Goal: Navigation & Orientation: Find specific page/section

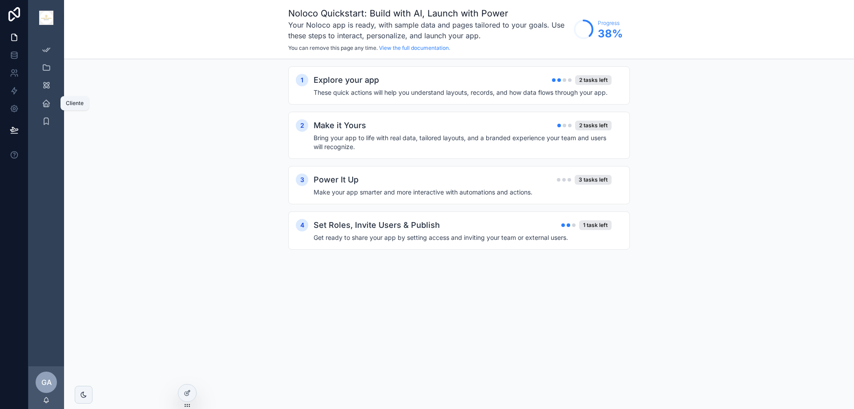
click at [46, 103] on icon "scrollable content" at bounding box center [46, 103] width 9 height 9
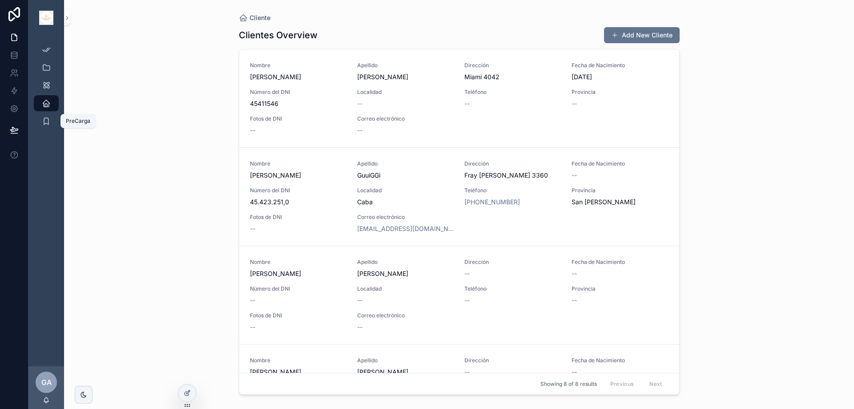
click at [45, 117] on icon "scrollable content" at bounding box center [46, 121] width 9 height 9
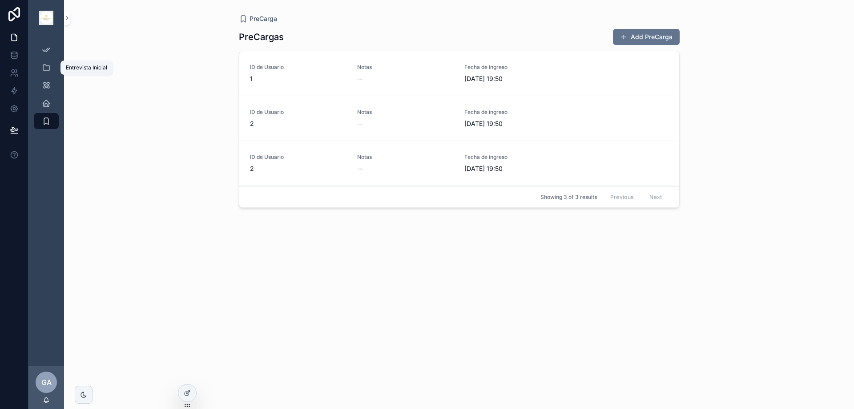
click at [45, 68] on icon "scrollable content" at bounding box center [46, 67] width 9 height 9
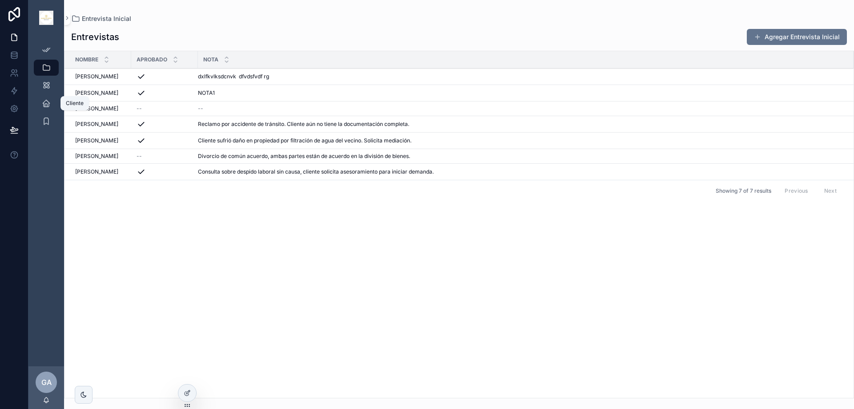
click at [48, 106] on icon "scrollable content" at bounding box center [46, 103] width 9 height 9
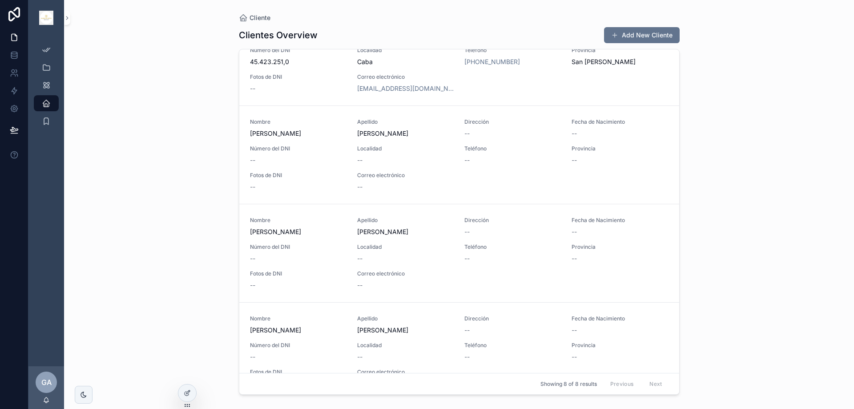
scroll to position [222, 0]
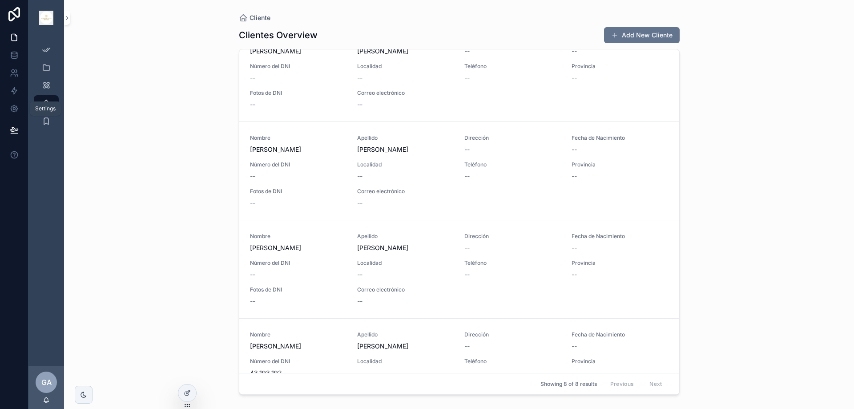
click at [12, 112] on icon at bounding box center [14, 108] width 9 height 9
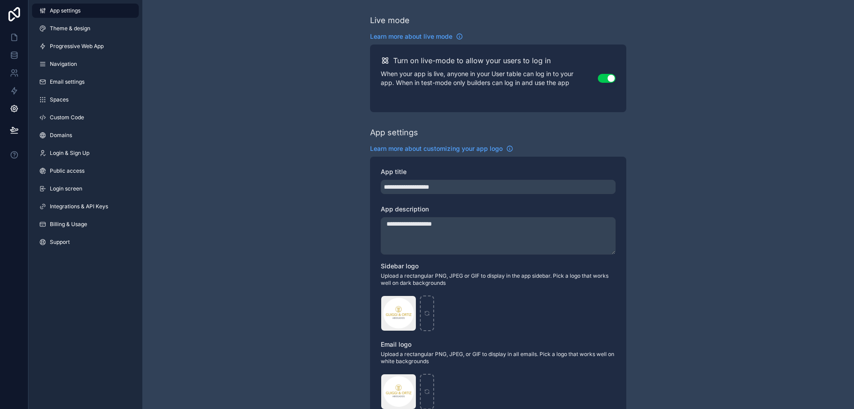
click at [52, 28] on span "Theme & design" at bounding box center [70, 28] width 40 height 7
